Goal: Task Accomplishment & Management: Use online tool/utility

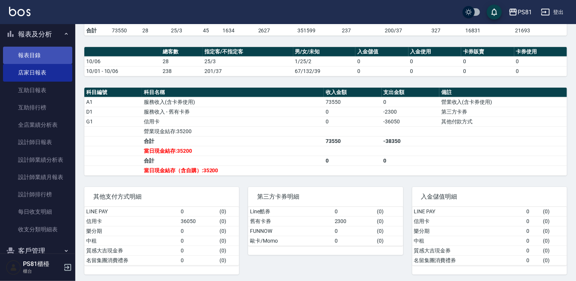
scroll to position [145, 0]
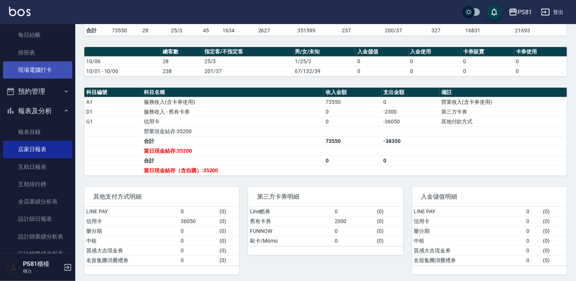
click at [35, 68] on link "現場電腦打卡" at bounding box center [37, 69] width 69 height 17
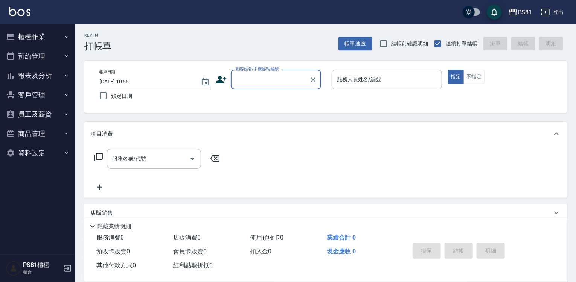
click at [30, 32] on button "櫃檯作業" at bounding box center [37, 37] width 69 height 20
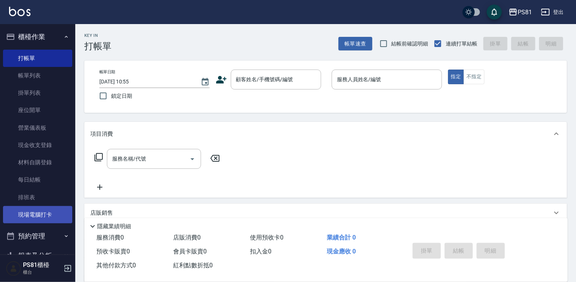
click at [30, 222] on link "現場電腦打卡" at bounding box center [37, 214] width 69 height 17
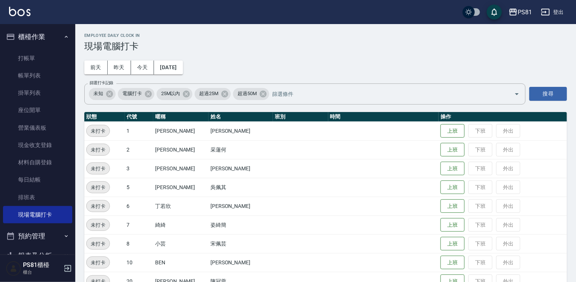
click at [454, 133] on td "上班 下班 外出" at bounding box center [502, 131] width 128 height 19
click at [446, 132] on button "上班" at bounding box center [452, 131] width 24 height 13
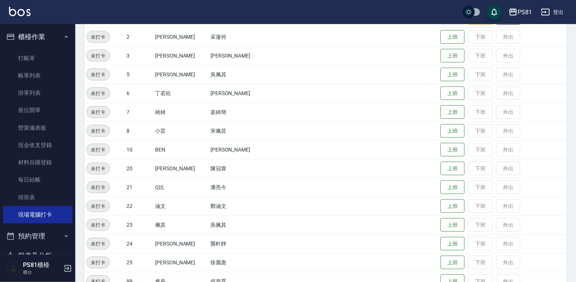
scroll to position [187, 0]
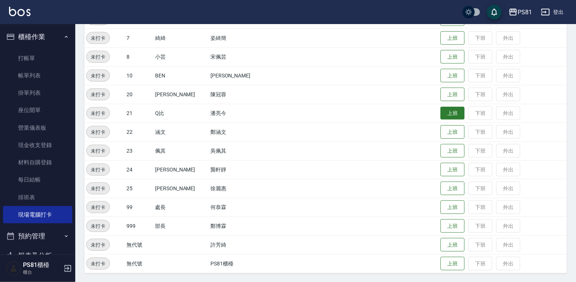
click at [448, 111] on button "上班" at bounding box center [452, 113] width 24 height 13
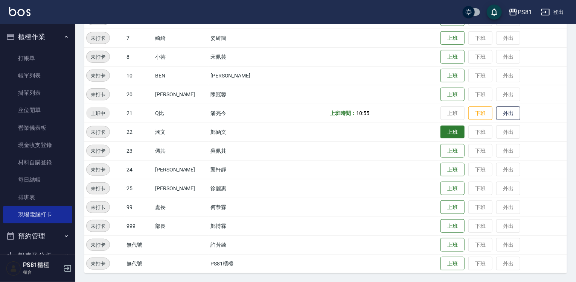
click at [440, 131] on button "上班" at bounding box center [452, 132] width 24 height 13
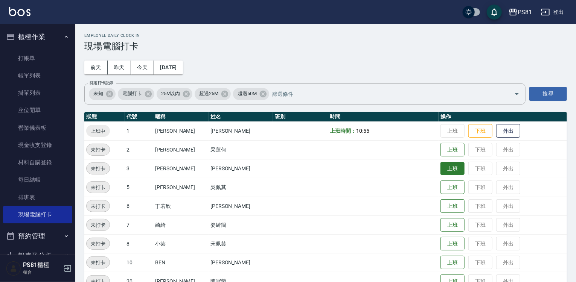
click at [445, 172] on button "上班" at bounding box center [452, 168] width 24 height 13
